Goal: Task Accomplishment & Management: Manage account settings

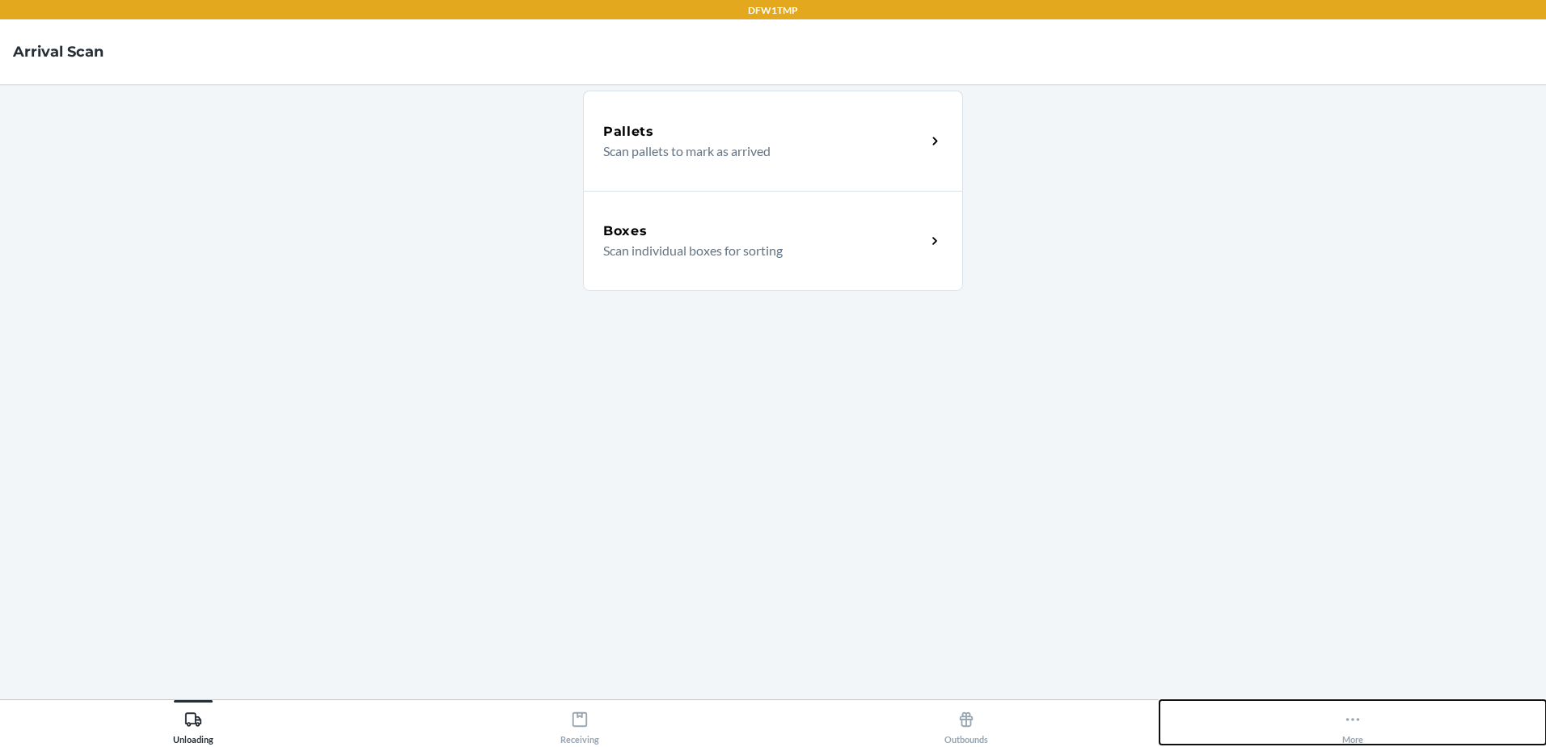
click at [1396, 716] on button "More" at bounding box center [1353, 722] width 387 height 44
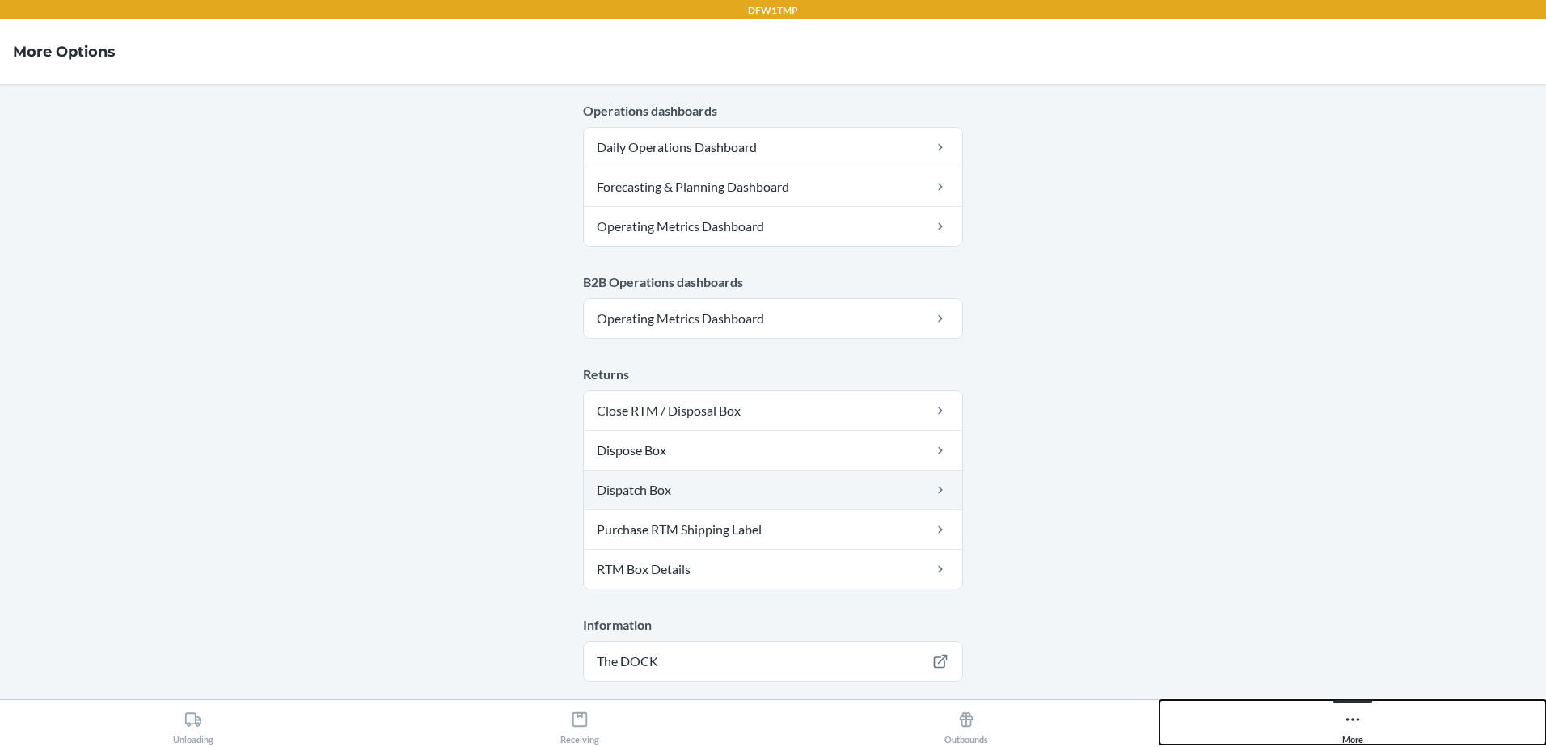
scroll to position [807, 0]
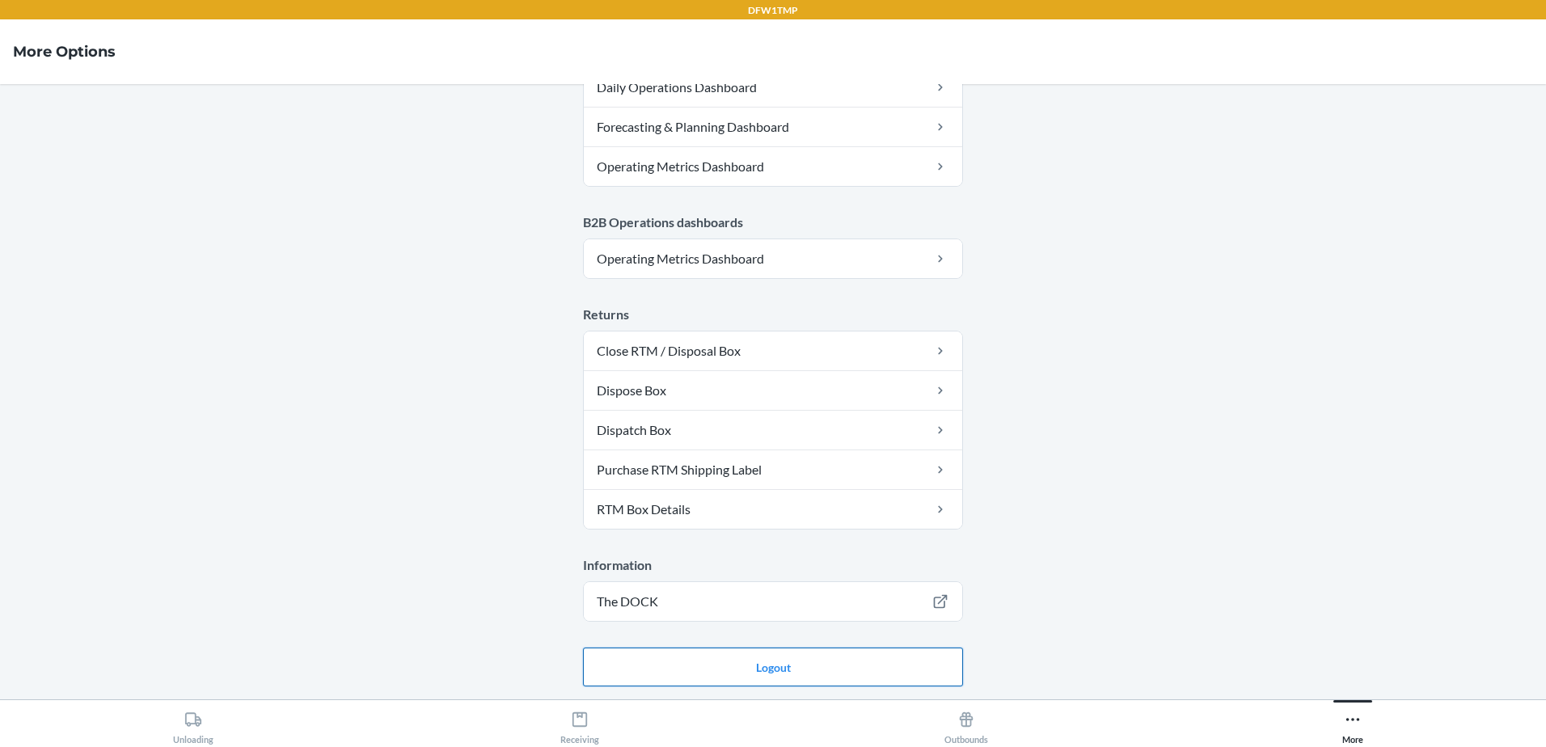
click at [717, 671] on button "Logout" at bounding box center [773, 667] width 380 height 39
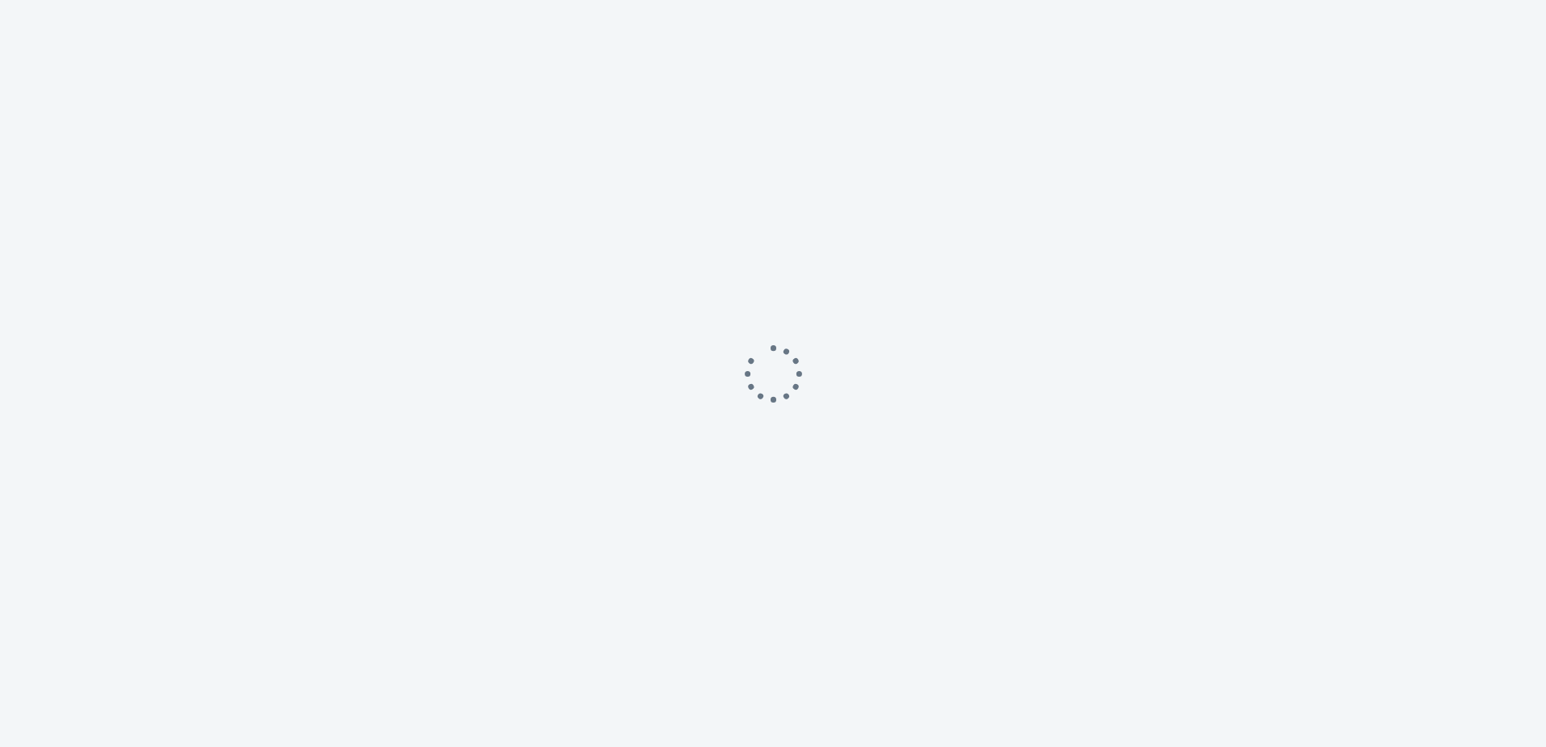
click at [840, 518] on div at bounding box center [773, 373] width 1546 height 747
